Goal: Find specific page/section: Find specific page/section

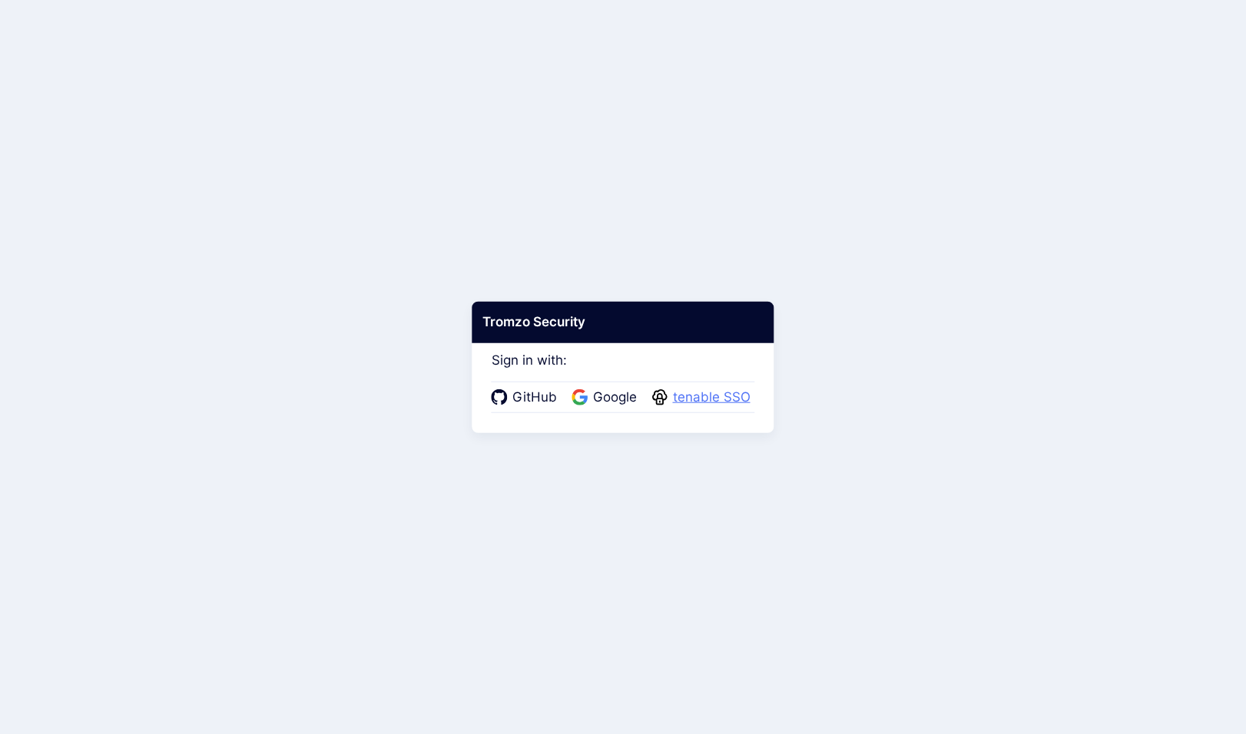
click at [698, 399] on span "tenable SSO" at bounding box center [711, 398] width 87 height 20
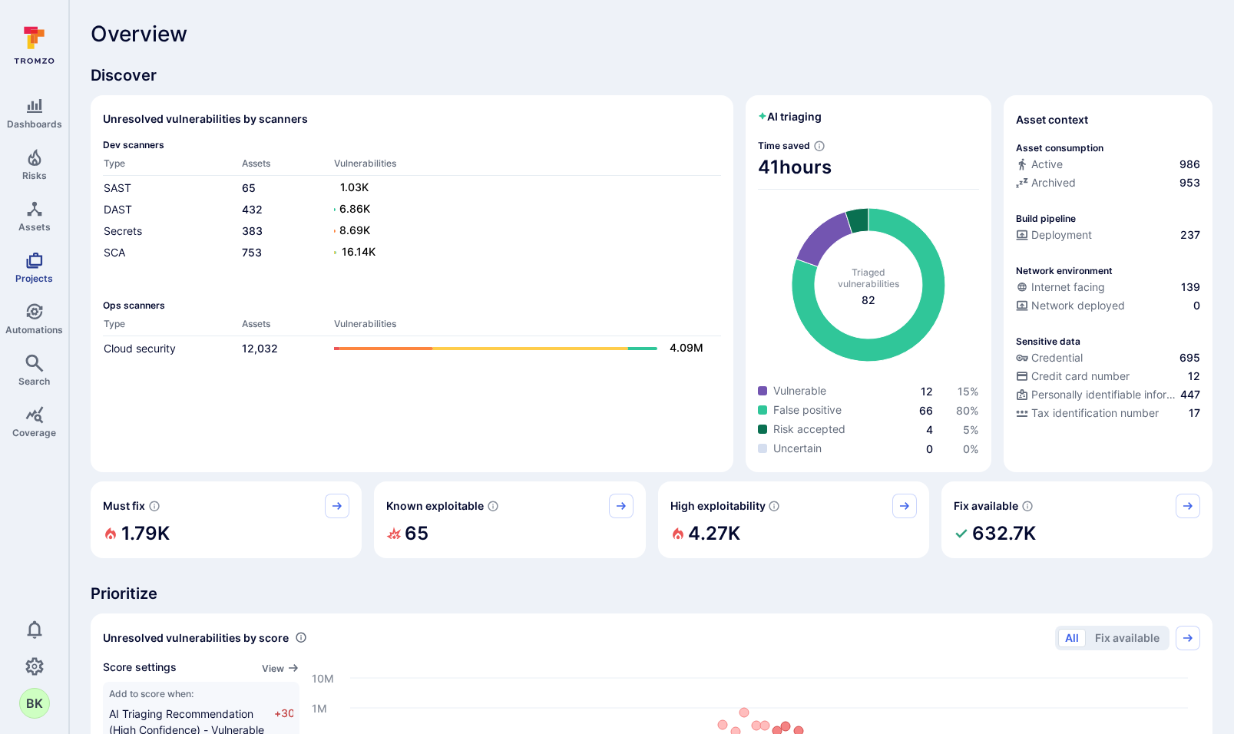
click at [35, 257] on icon "Projects" at bounding box center [34, 260] width 18 height 18
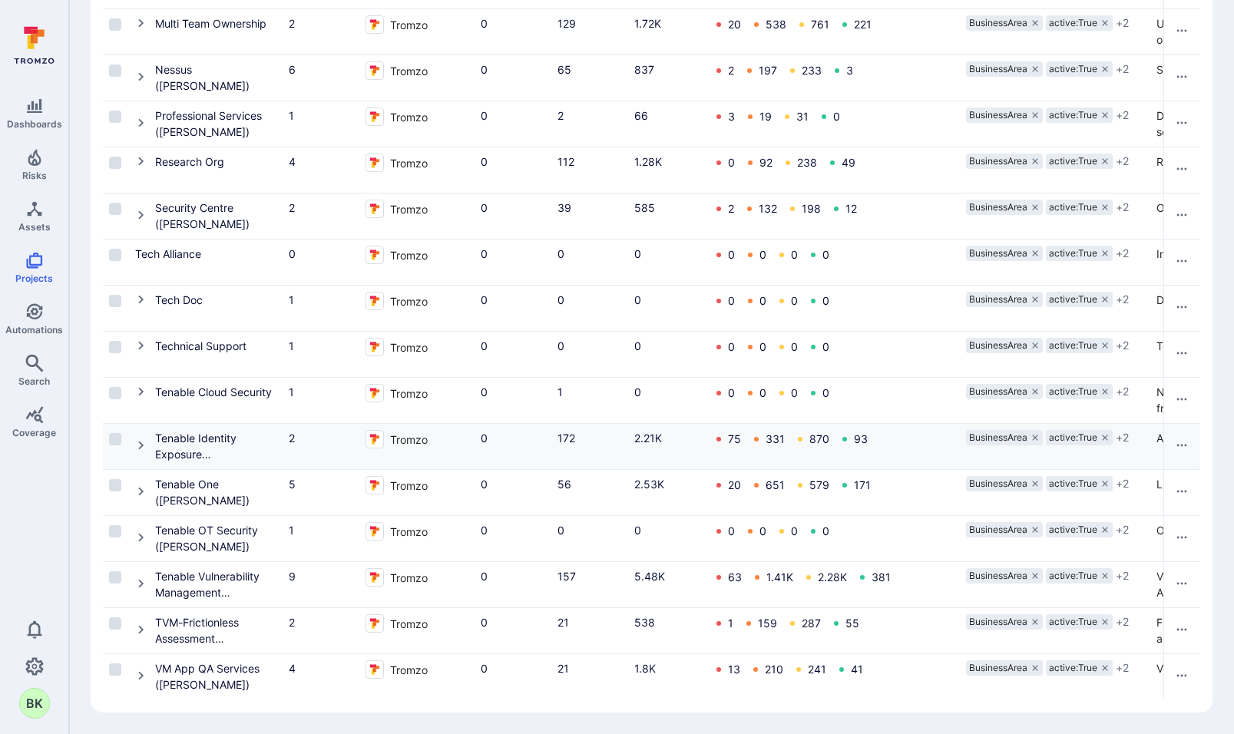
scroll to position [591, 0]
click at [138, 386] on icon "Cell for Project" at bounding box center [141, 392] width 12 height 12
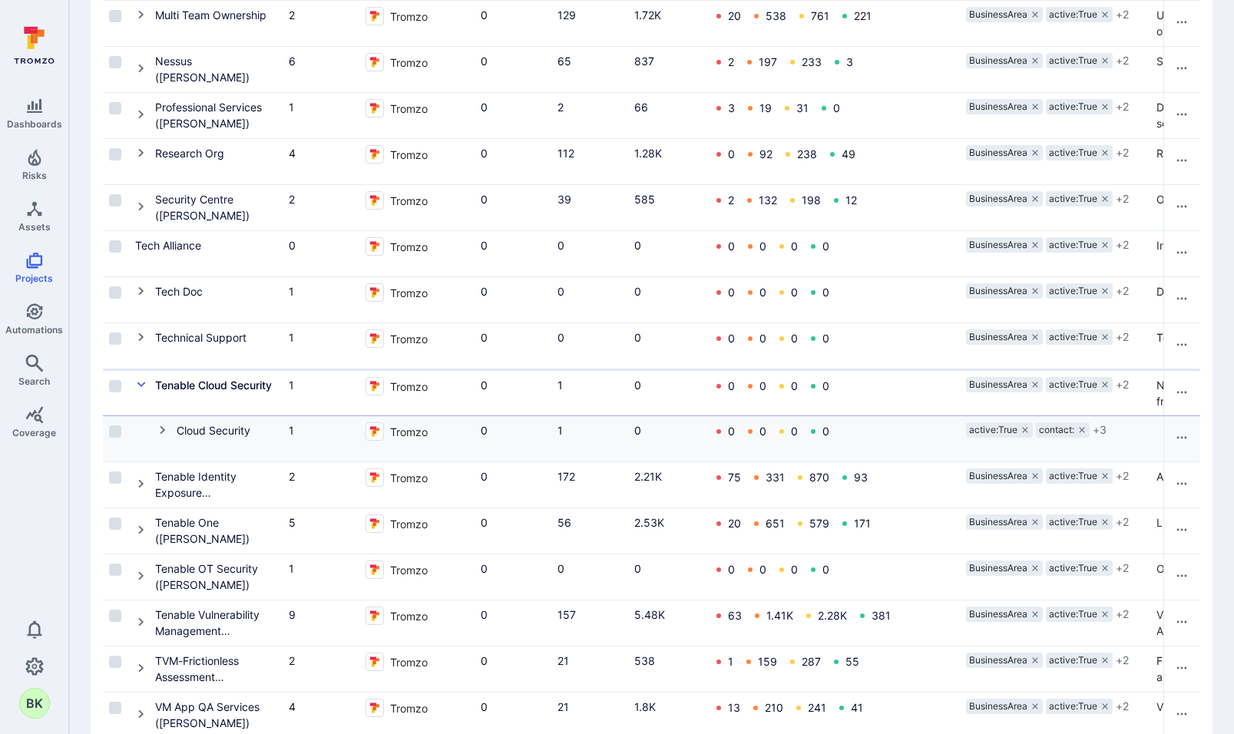
click at [158, 430] on icon "Cell for Project" at bounding box center [163, 430] width 12 height 12
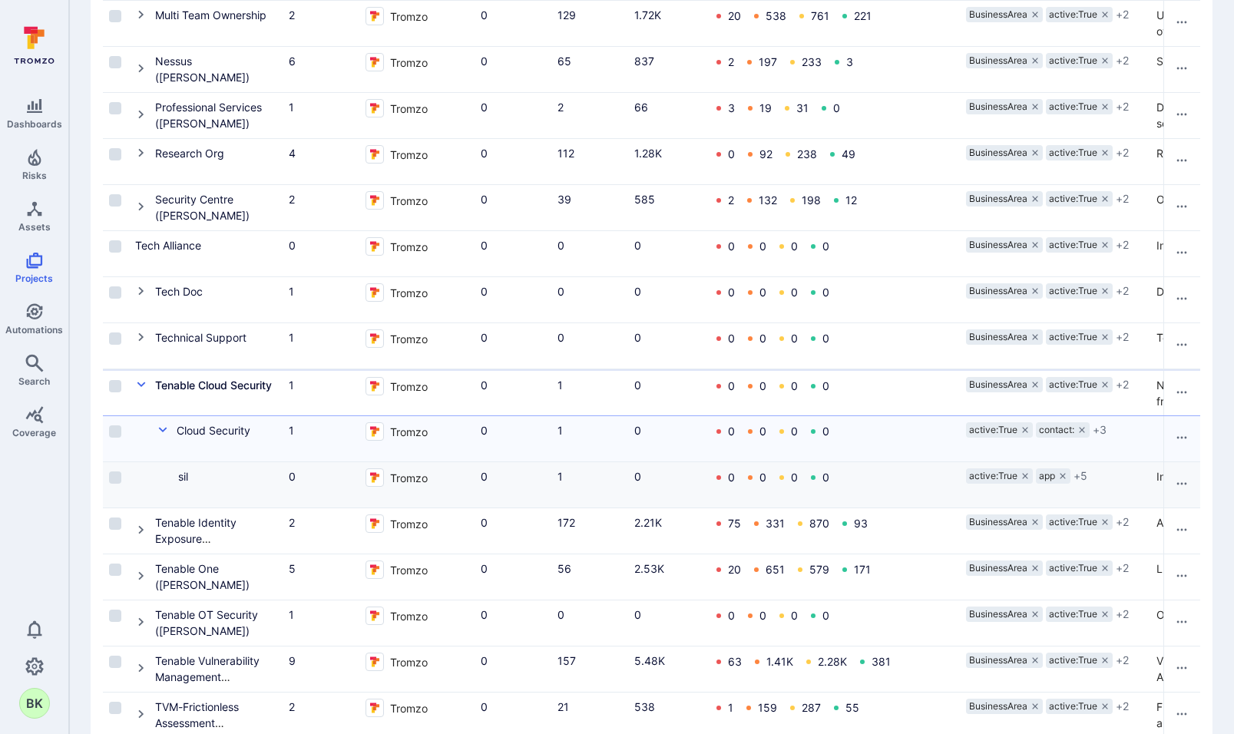
scroll to position [684, 0]
